Goal: Task Accomplishment & Management: Manage account settings

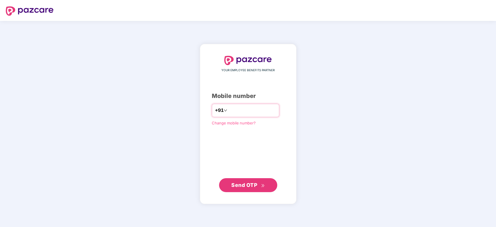
type input "**********"
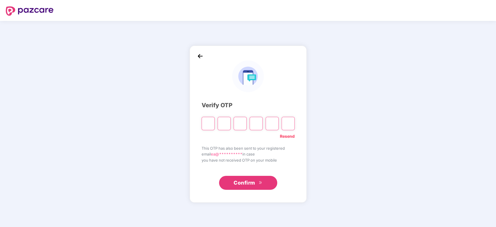
type input "*"
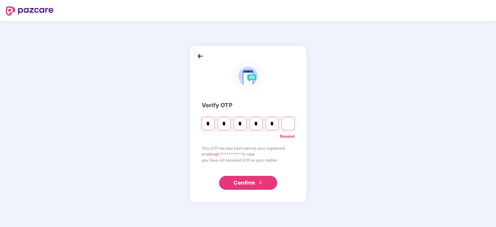
type input "*"
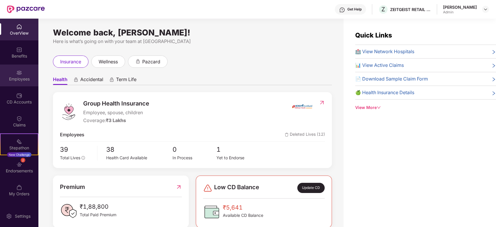
click at [23, 69] on div "Employees" at bounding box center [19, 76] width 38 height 22
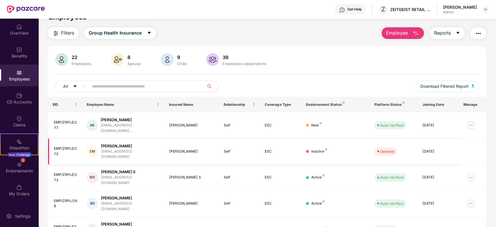
scroll to position [13, 0]
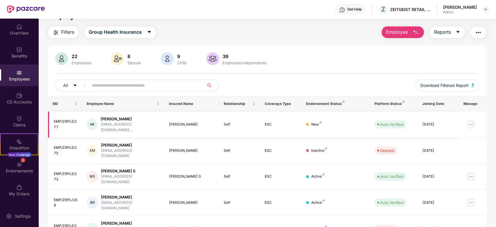
click at [470, 122] on img at bounding box center [470, 124] width 9 height 9
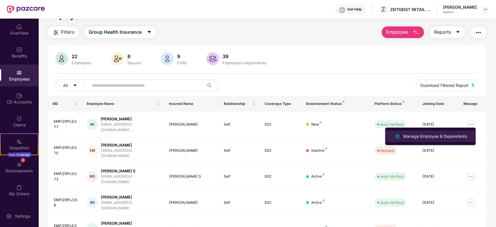
click at [459, 135] on div "Manage Employee & Dependents" at bounding box center [435, 136] width 66 height 6
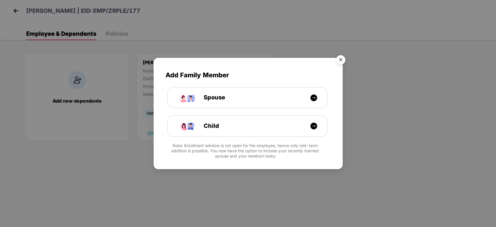
click at [340, 57] on img "Close" at bounding box center [341, 61] width 16 height 16
